Goal: Information Seeking & Learning: Learn about a topic

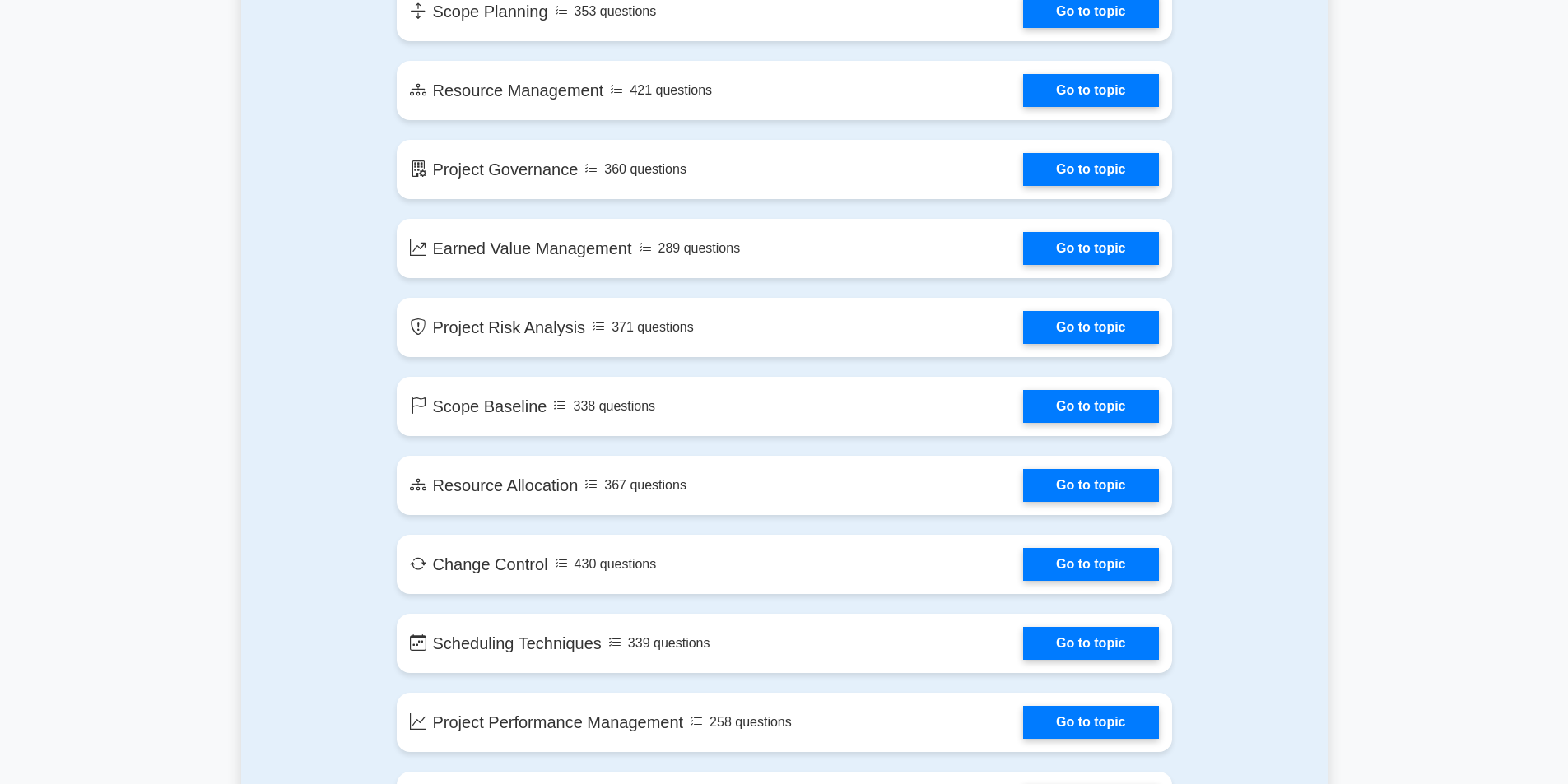
scroll to position [2193, 0]
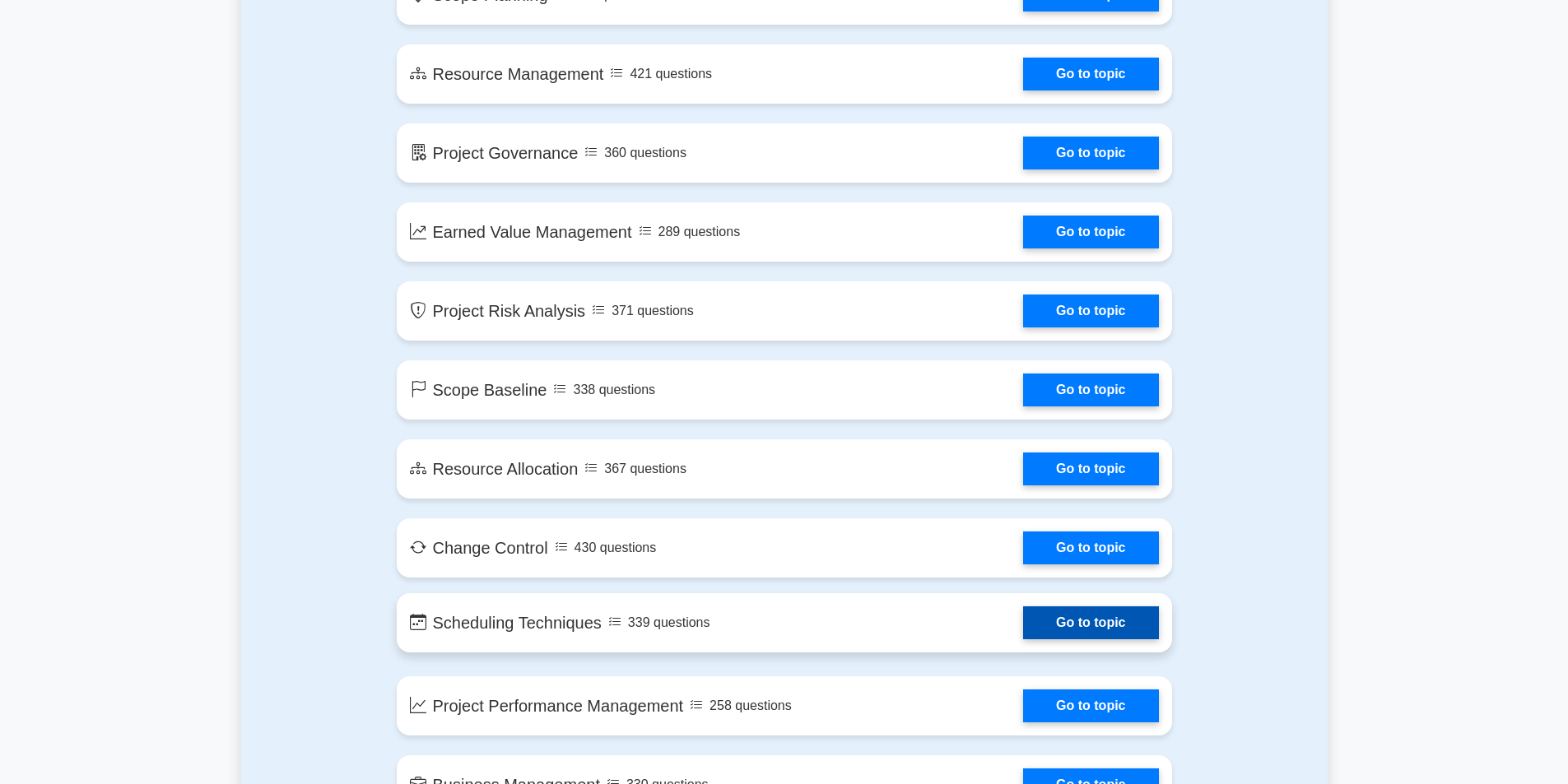
click at [1037, 606] on link "Go to topic" at bounding box center [1089, 622] width 135 height 33
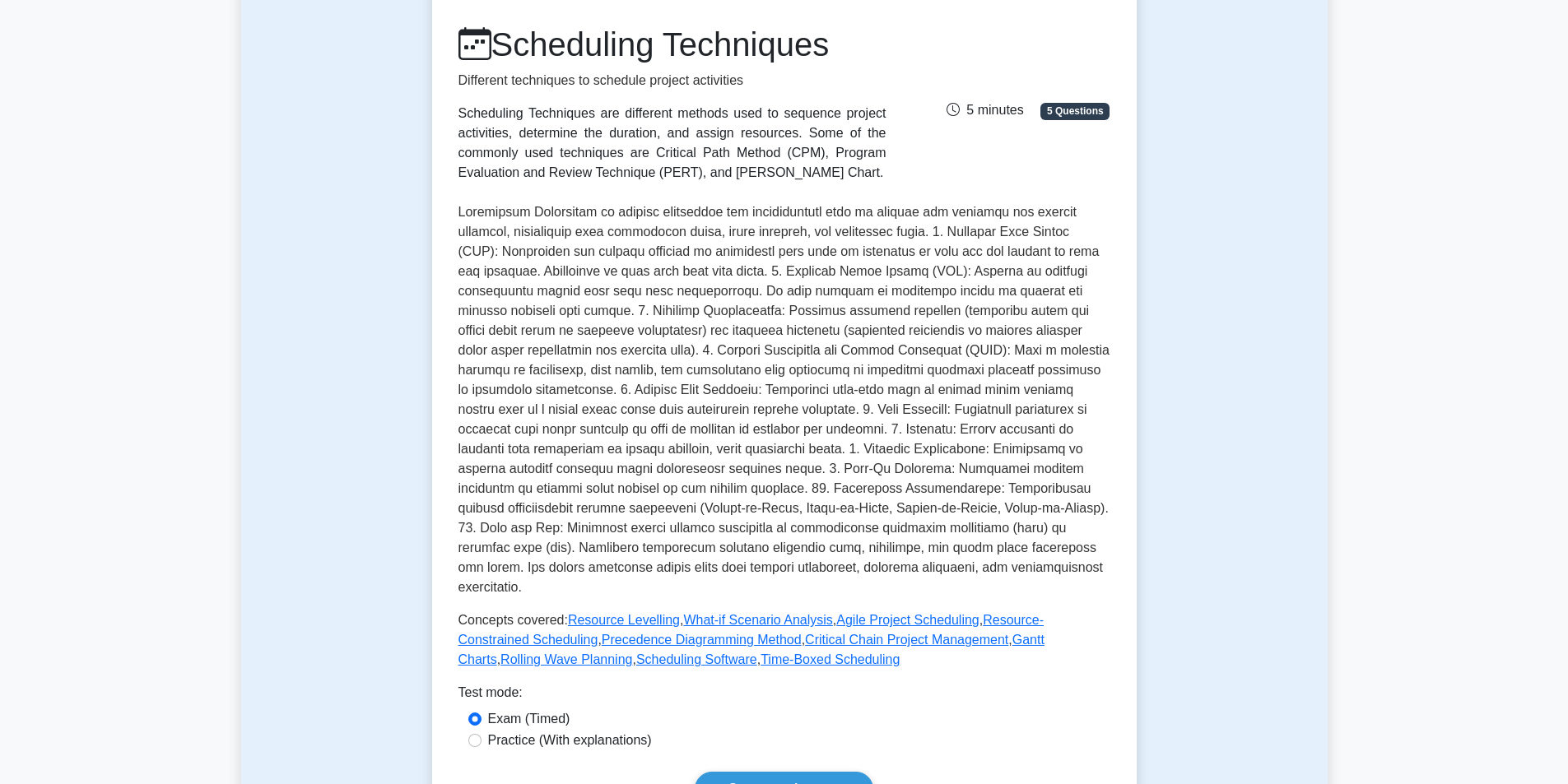
scroll to position [274, 0]
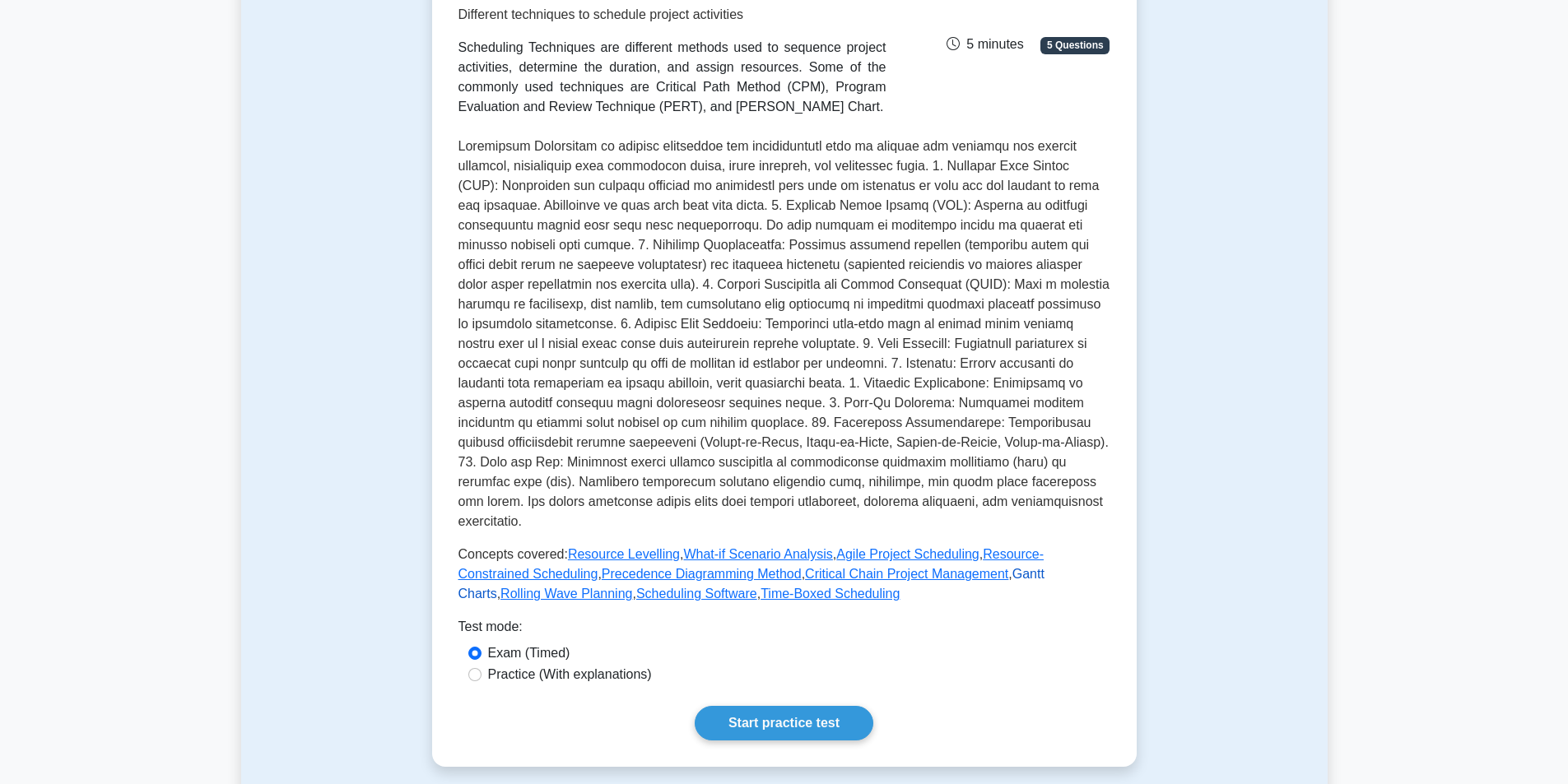
click at [925, 567] on link "Gantt Charts" at bounding box center [751, 584] width 586 height 34
